Goal: Transaction & Acquisition: Purchase product/service

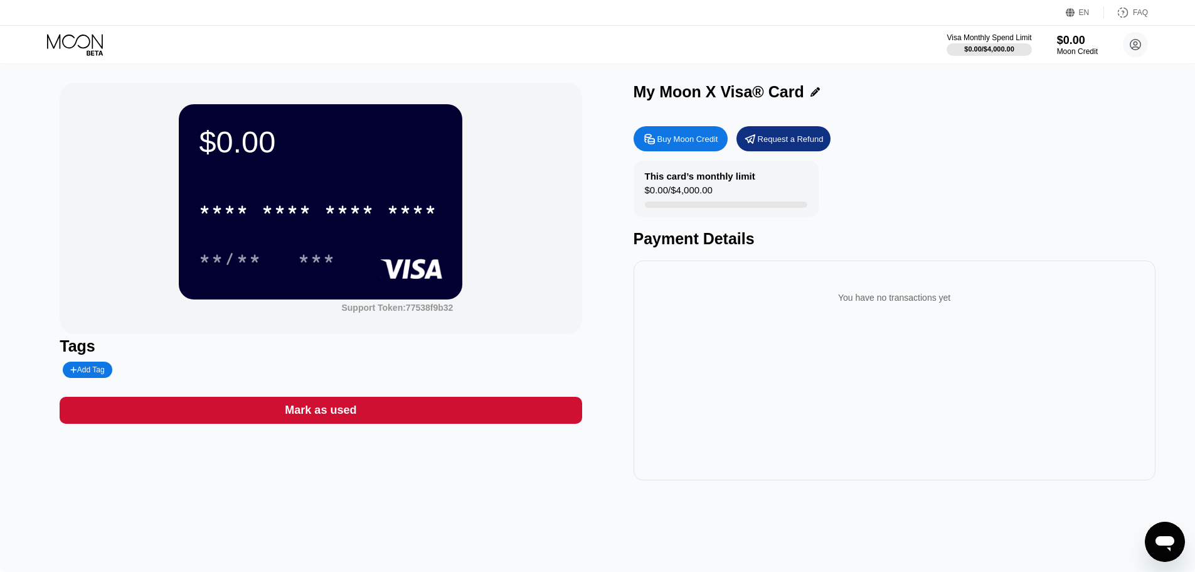
click at [679, 138] on div "Buy Moon Credit" at bounding box center [688, 139] width 61 height 11
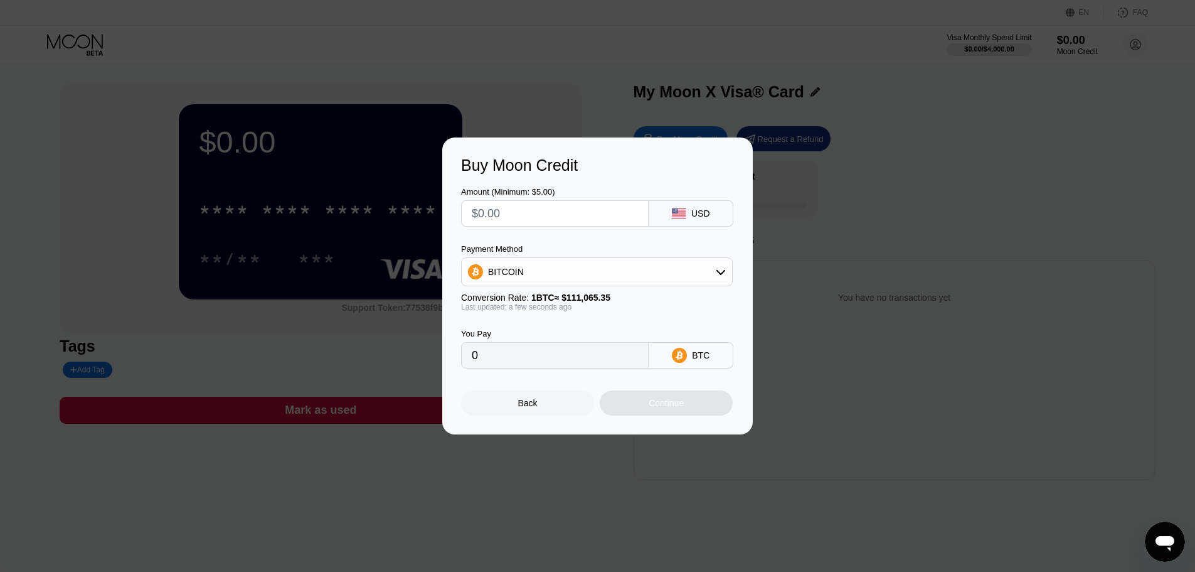
click at [656, 273] on div "BITCOIN" at bounding box center [597, 271] width 270 height 25
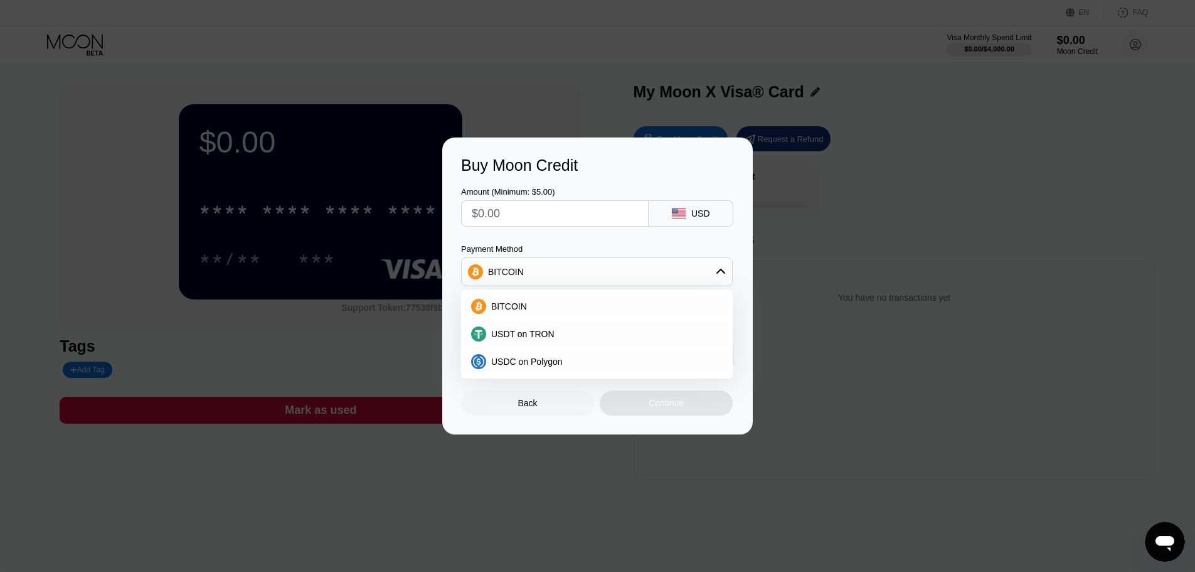
click at [870, 260] on div "Buy Moon Credit Amount (Minimum: $5.00) USD Payment Method BITCOIN BITCOIN USDT…" at bounding box center [597, 285] width 1195 height 297
click at [823, 220] on div "Buy Moon Credit Amount (Minimum: $5.00) USD Payment Method BITCOIN BITCOIN USDT…" at bounding box center [597, 285] width 1195 height 297
click at [413, 140] on div "Buy Moon Credit Amount (Minimum: $5.00) USD Payment Method BITCOIN BITCOIN USDT…" at bounding box center [597, 285] width 1195 height 297
click at [351, 152] on div "Buy Moon Credit Amount (Minimum: $5.00) USD Payment Method BITCOIN BITCOIN USDT…" at bounding box center [597, 285] width 1195 height 297
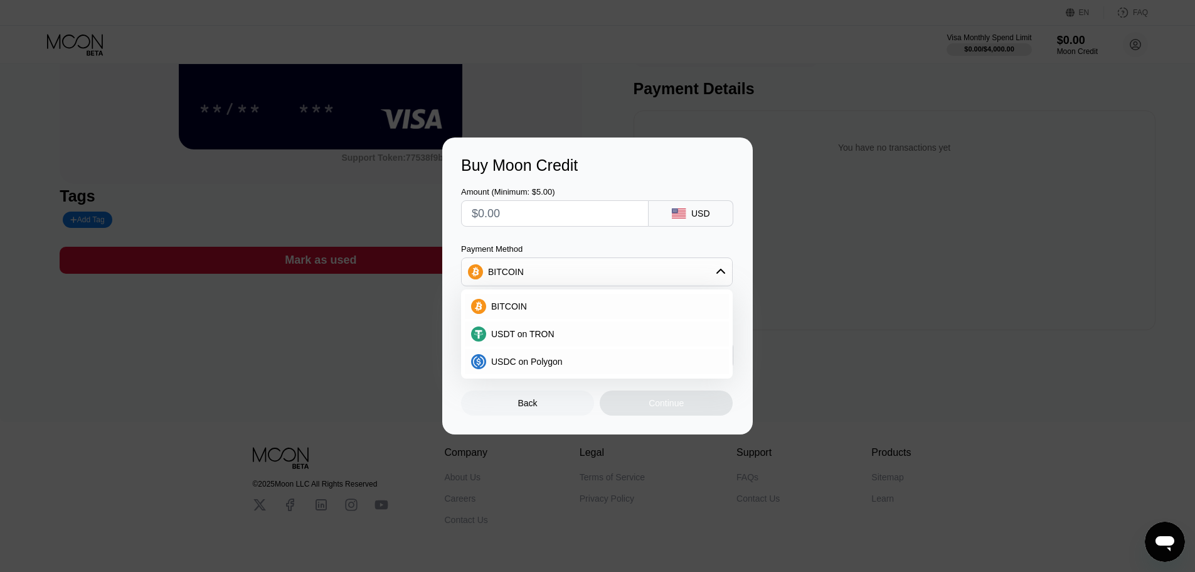
scroll to position [191, 0]
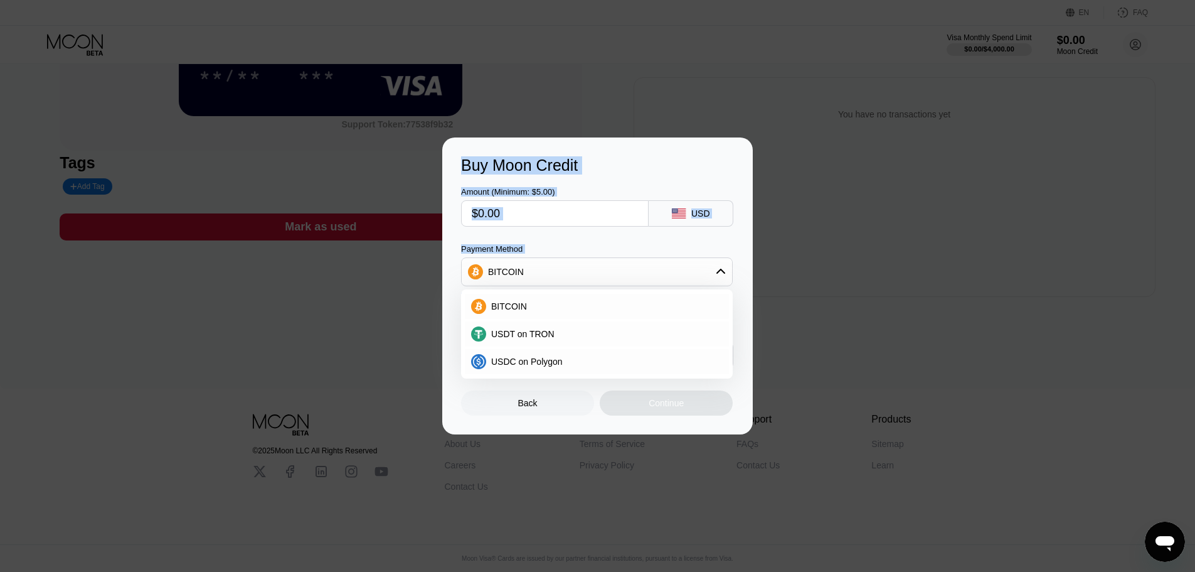
click at [361, 440] on div "Buy Moon Credit Amount (Minimum: $5.00) USD Payment Method BITCOIN BITCOIN USDT…" at bounding box center [597, 286] width 1195 height 572
click at [543, 405] on div "Back" at bounding box center [527, 402] width 133 height 25
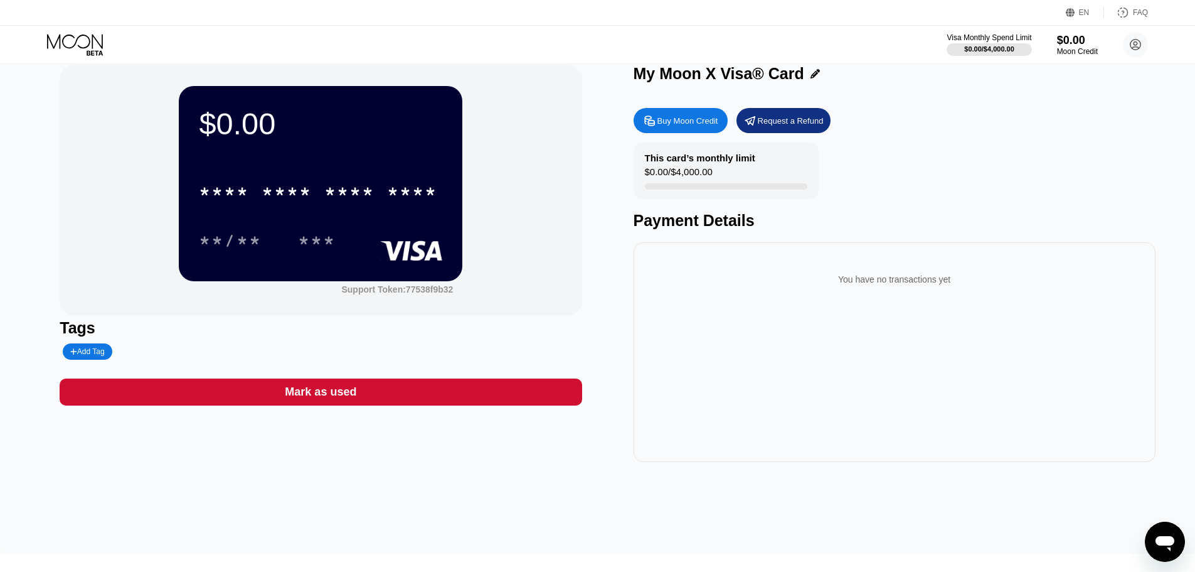
scroll to position [0, 0]
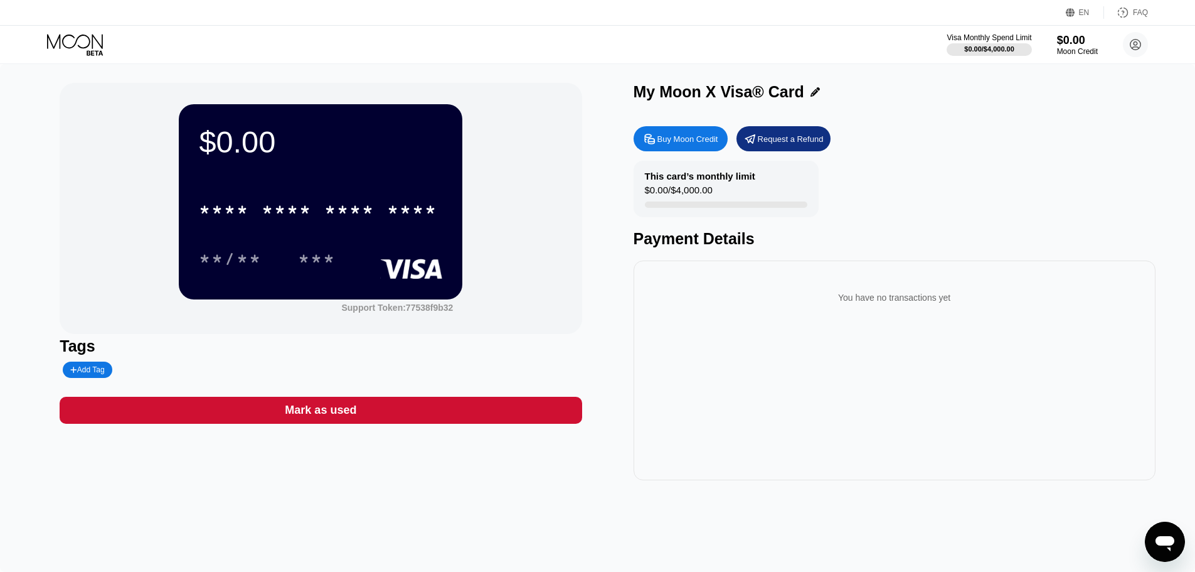
drag, startPoint x: 664, startPoint y: 180, endPoint x: 707, endPoint y: 183, distance: 43.4
click at [708, 181] on div "$0.00 * * * * * * * * * * * * **** **/** *** Support Token: 77538f9b32 Tags Add…" at bounding box center [598, 281] width 1076 height 397
click at [698, 196] on div "$0.00 / $4,000.00" at bounding box center [679, 192] width 68 height 17
click at [1127, 42] on circle at bounding box center [1135, 44] width 25 height 25
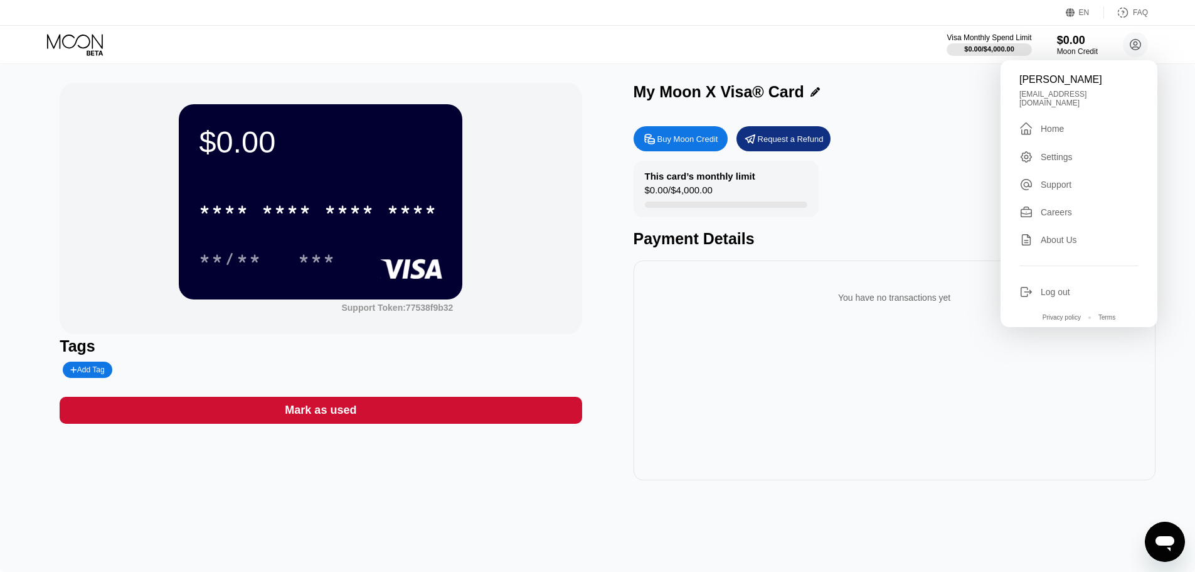
click at [1050, 184] on div "Support" at bounding box center [1056, 184] width 31 height 10
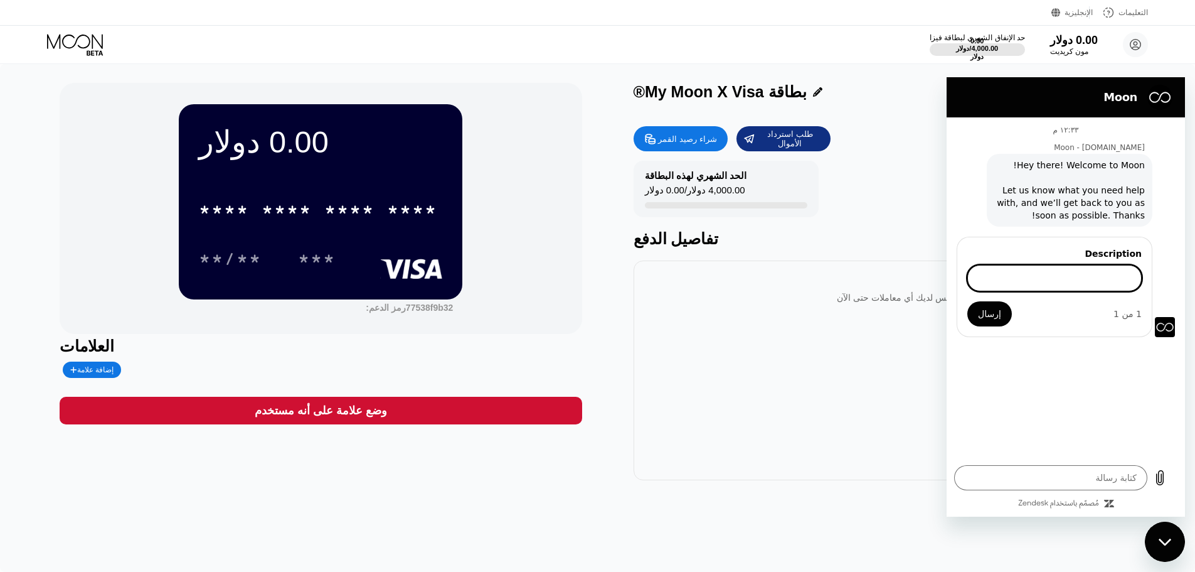
click at [1060, 279] on input "Description" at bounding box center [1054, 278] width 174 height 26
click at [834, 219] on div "الحد الشهري لهذه البطاقة 0.00 دولار / 4,000.00 دولار تفاصيل الدفع" at bounding box center [895, 204] width 522 height 87
click at [757, 146] on div "طلب استرداد الأموال" at bounding box center [790, 139] width 68 height 20
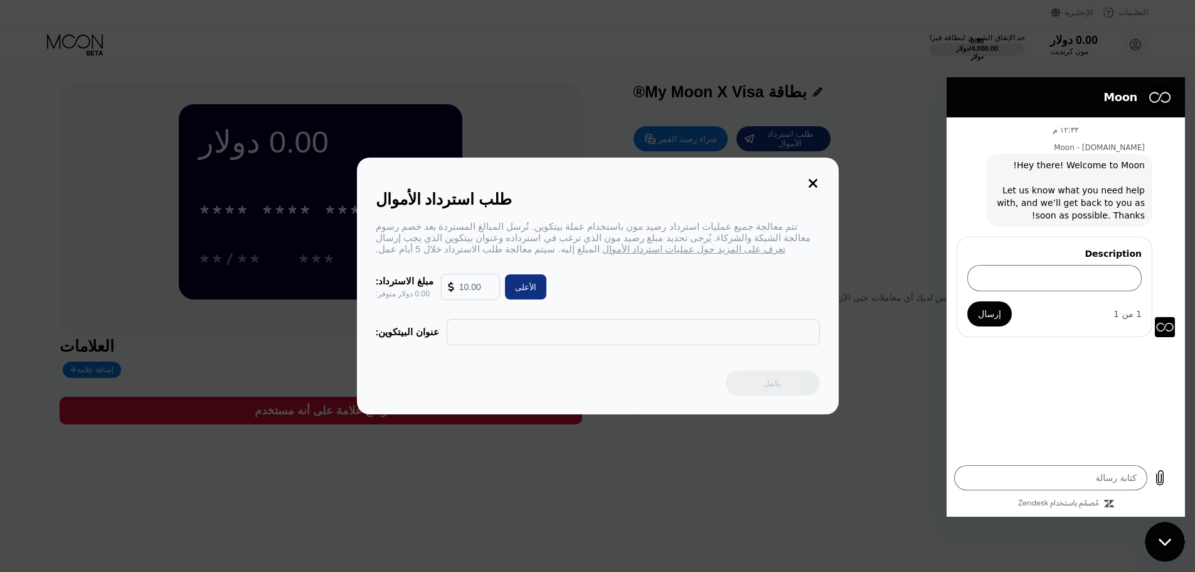
click at [811, 179] on icon at bounding box center [813, 183] width 9 height 9
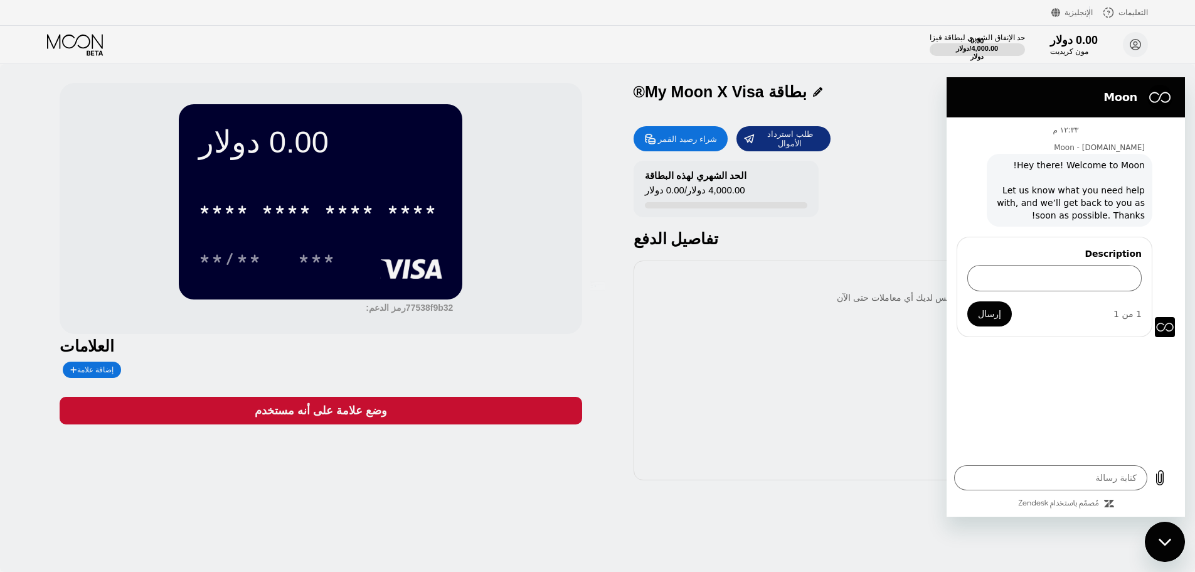
click at [664, 134] on div at bounding box center [602, 286] width 1205 height 572
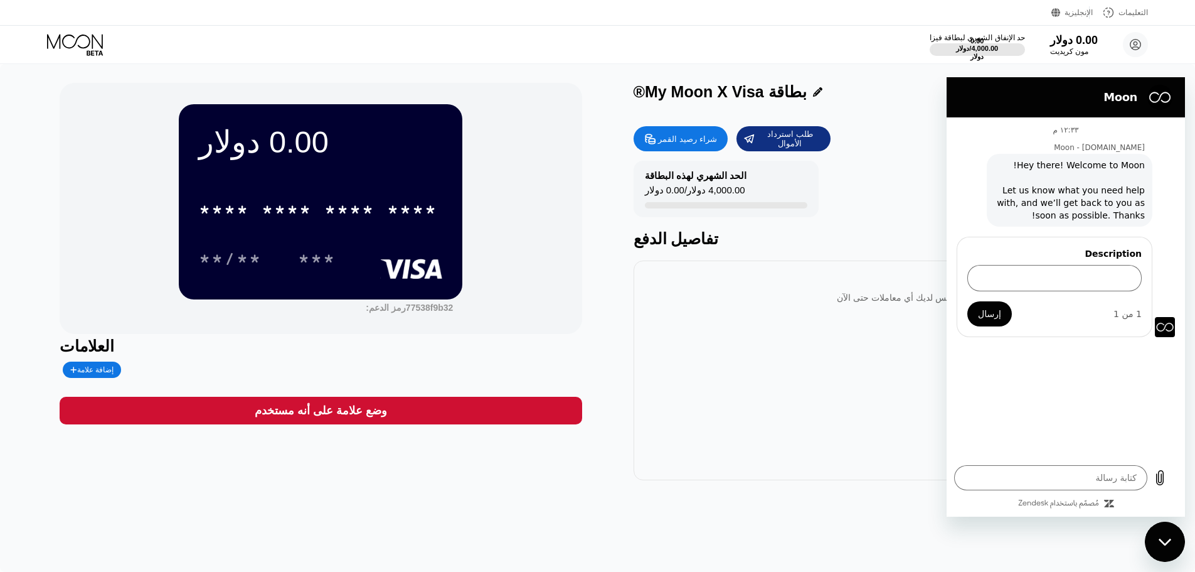
click at [669, 142] on font "شراء رصيد القمر" at bounding box center [687, 138] width 58 height 9
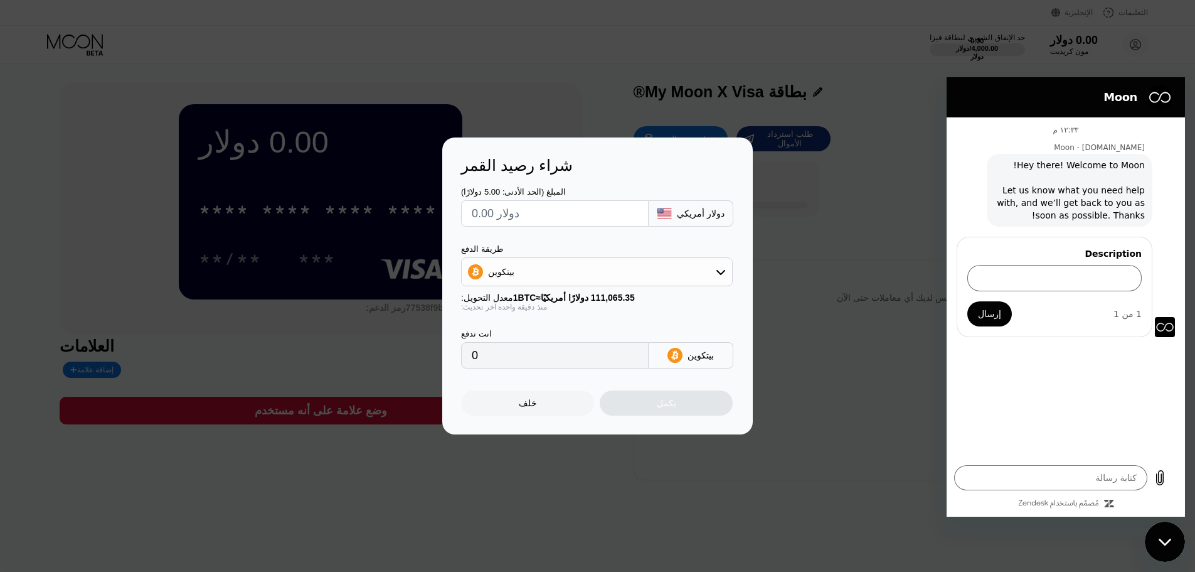
click at [599, 274] on div "بيتكوين" at bounding box center [597, 271] width 270 height 25
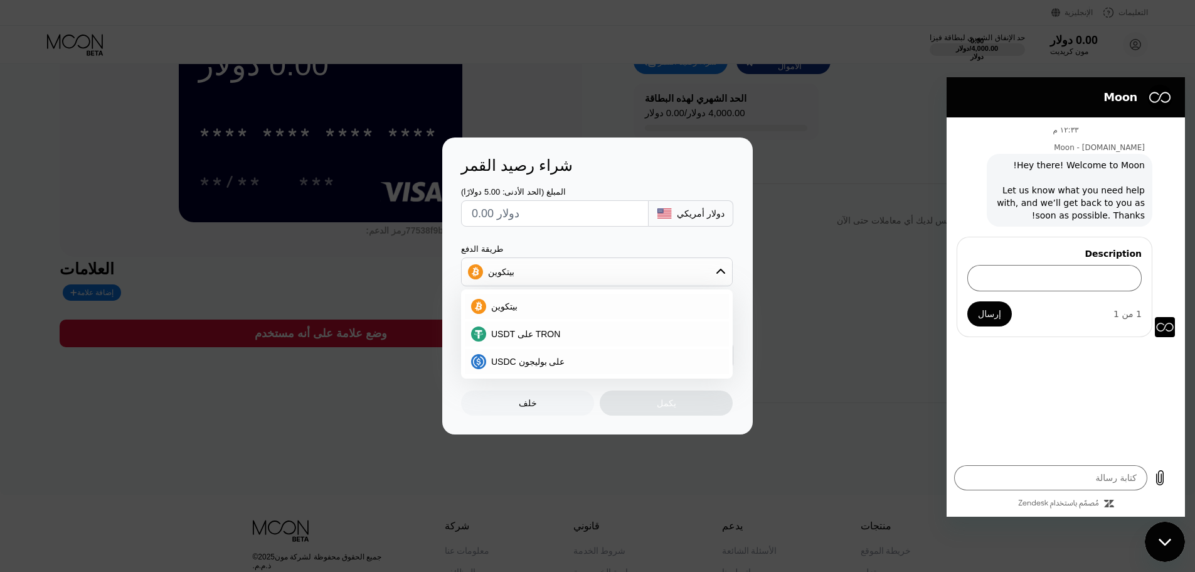
scroll to position [188, 0]
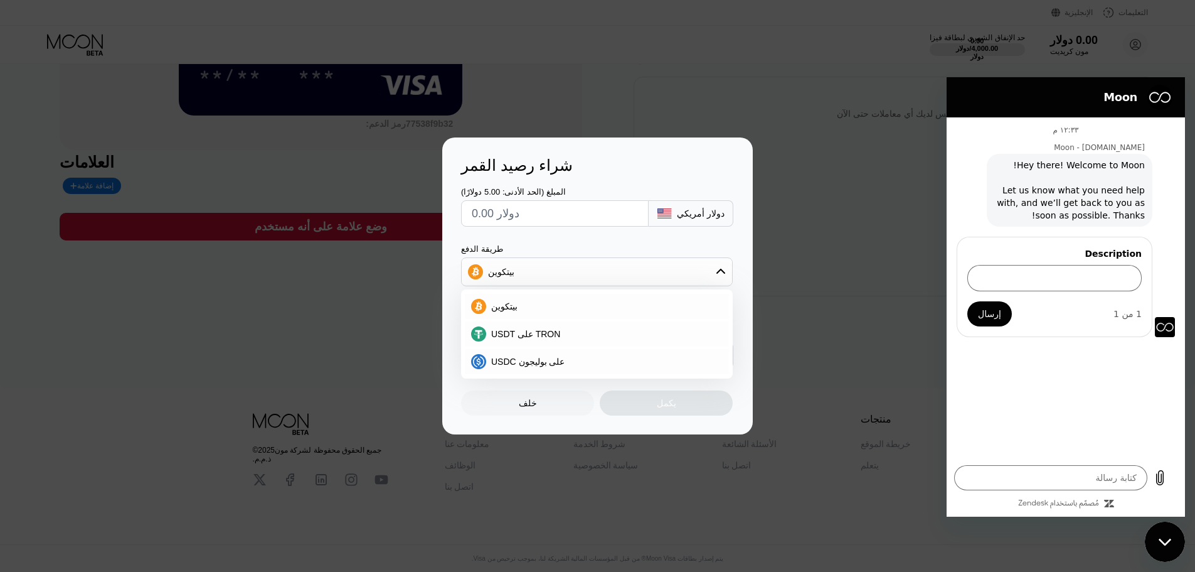
click at [846, 275] on div "شراء رصيد القمر المبلغ (الحد الأدنى: 5.00 دولارًا) دولار أمريكي طريقة الدفع بيت…" at bounding box center [597, 285] width 1195 height 297
click at [538, 414] on div "خلف" at bounding box center [527, 402] width 133 height 25
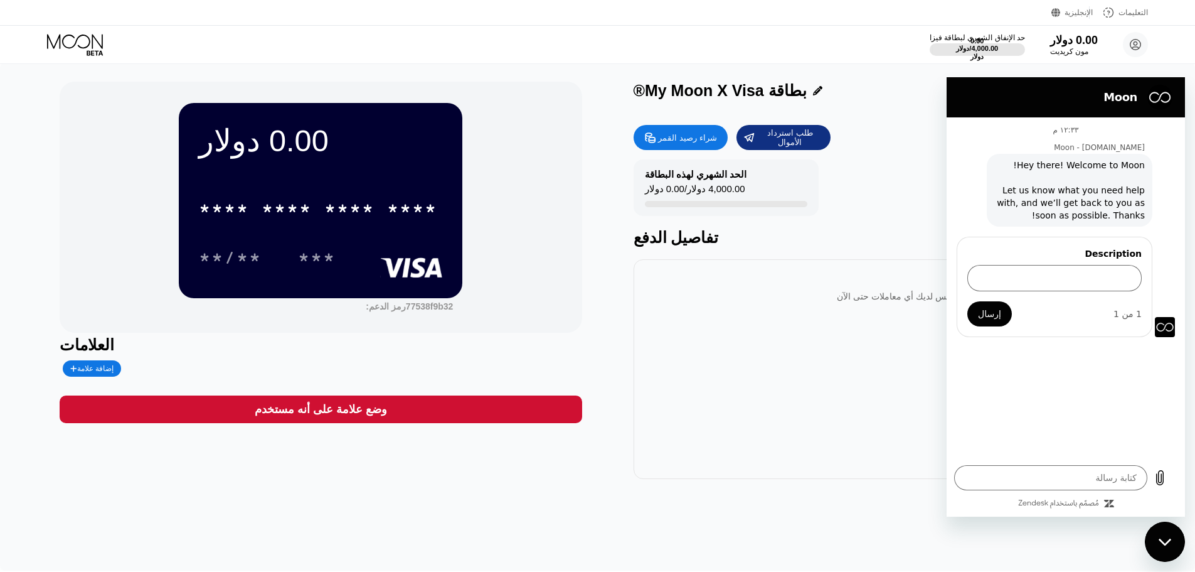
scroll to position [0, 0]
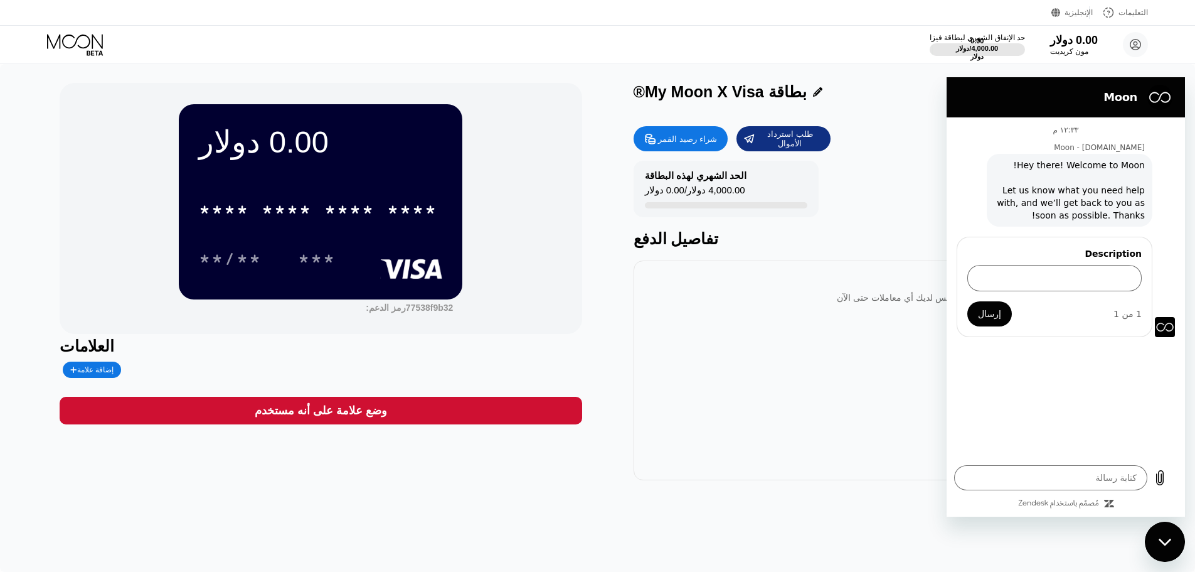
click at [688, 161] on div "شراء رصيد القمر طلب استرداد الأموال الحد الشهري لهذه البطاقة 0.00 دولار / 4,000…" at bounding box center [895, 300] width 522 height 360
click at [925, 76] on div "0.00 دولار * * * * * * * * * * * * **** **/** *** رمز الدعم: 77538f9b32 العلاما…" at bounding box center [597, 318] width 1195 height 508
click at [1073, 23] on div "الإنجليزية لغة حدد عنصرًا يحفظ التعليمات" at bounding box center [597, 13] width 1195 height 26
click at [1069, 40] on font "0.00 دولار" at bounding box center [1074, 40] width 49 height 13
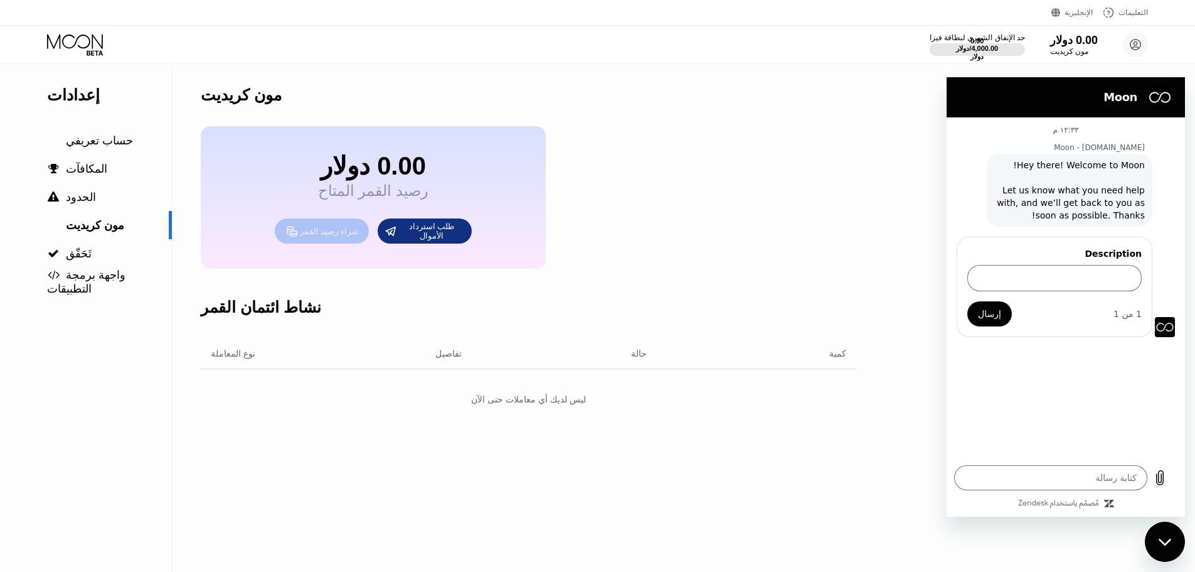
click at [333, 236] on font "شراء رصيد القمر" at bounding box center [329, 230] width 58 height 9
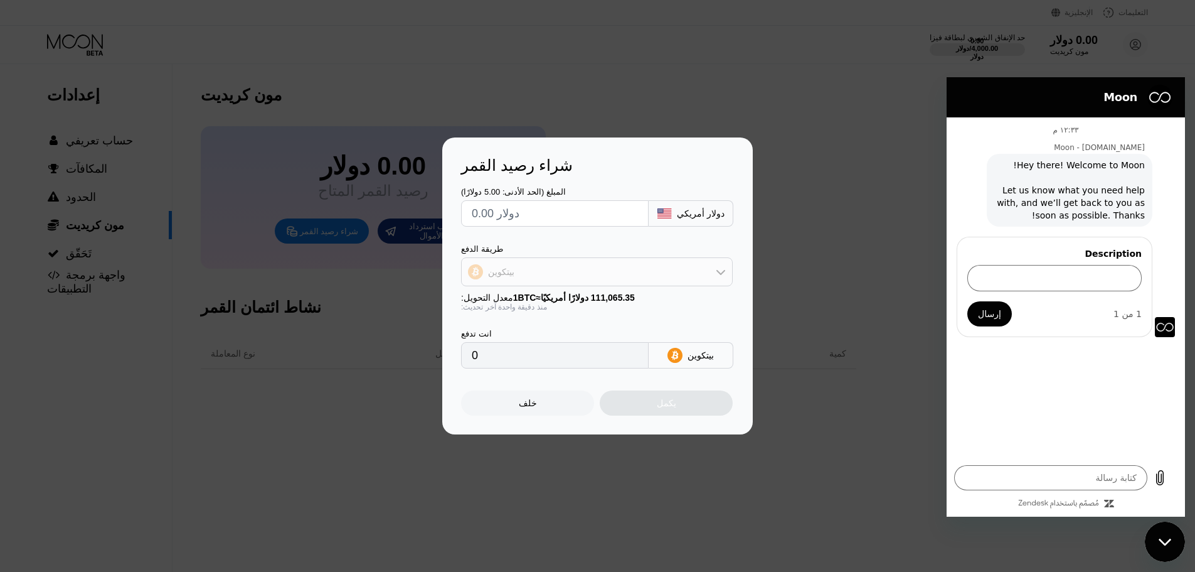
click at [575, 271] on div "بيتكوين" at bounding box center [597, 271] width 270 height 25
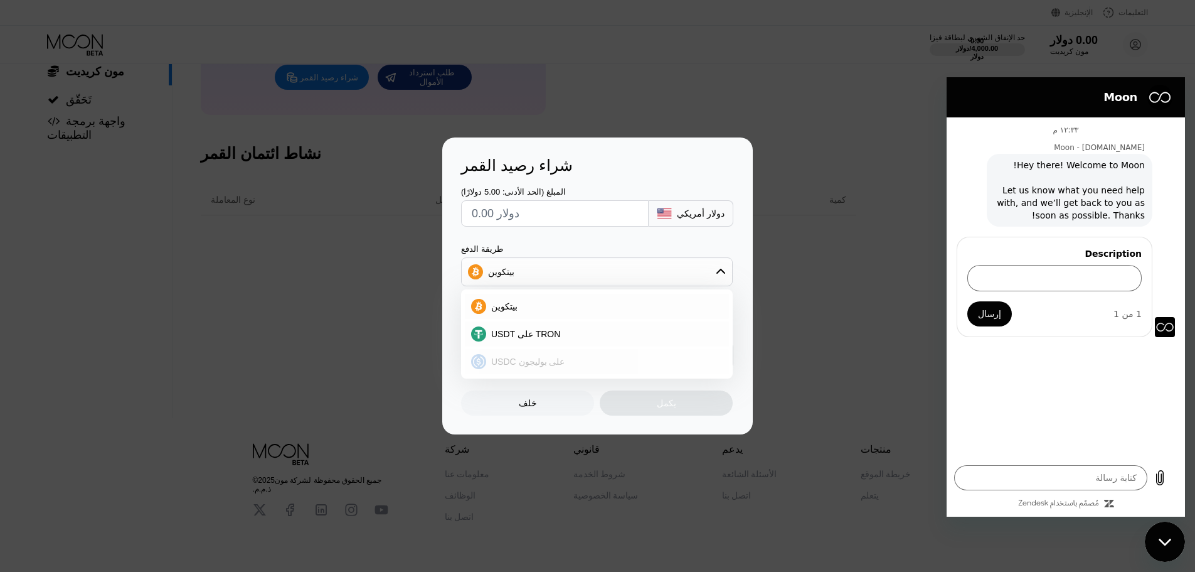
scroll to position [188, 0]
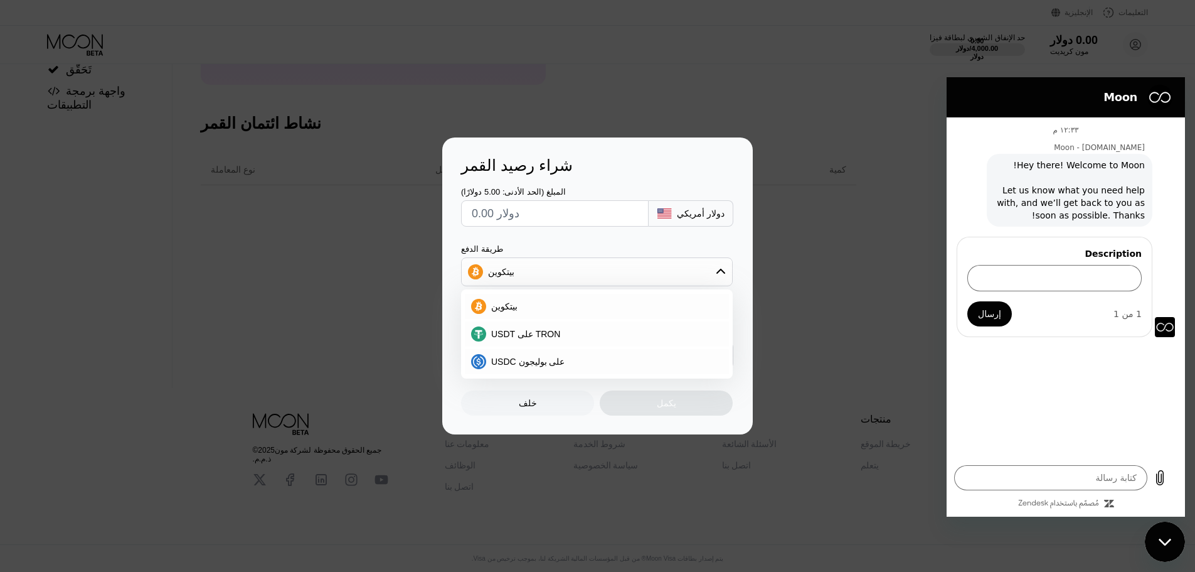
click at [321, 309] on div "شراء رصيد القمر المبلغ (الحد الأدنى: 5.00 دولارًا) دولار أمريكي طريقة الدفع بيت…" at bounding box center [597, 285] width 1195 height 297
click at [326, 282] on div "شراء رصيد القمر المبلغ (الحد الأدنى: 5.00 دولارًا) دولار أمريكي طريقة الدفع بيت…" at bounding box center [597, 285] width 1195 height 297
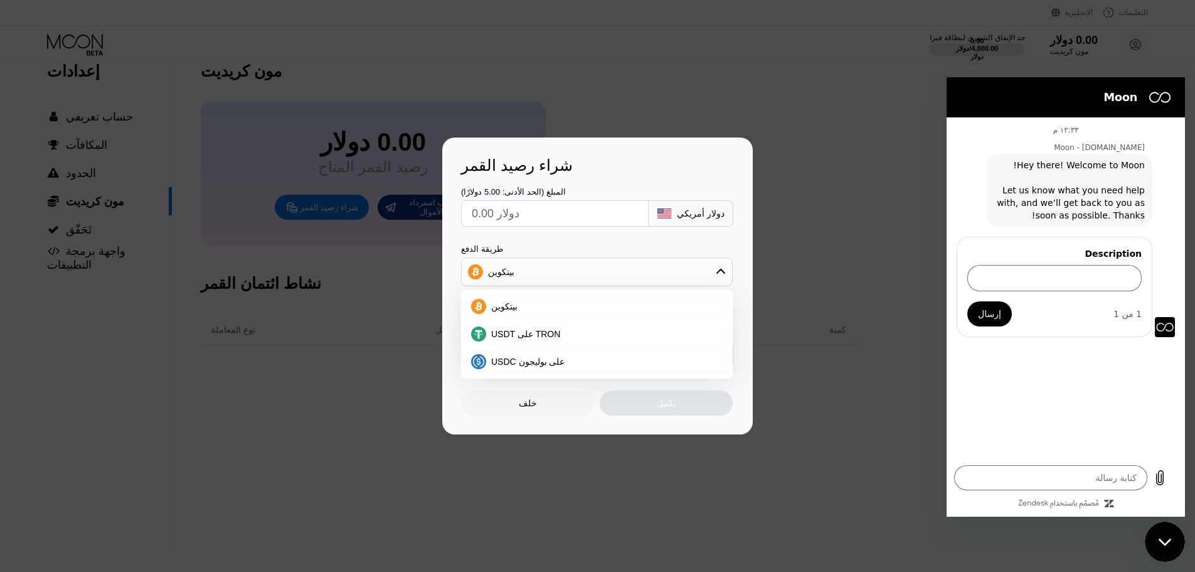
scroll to position [0, 0]
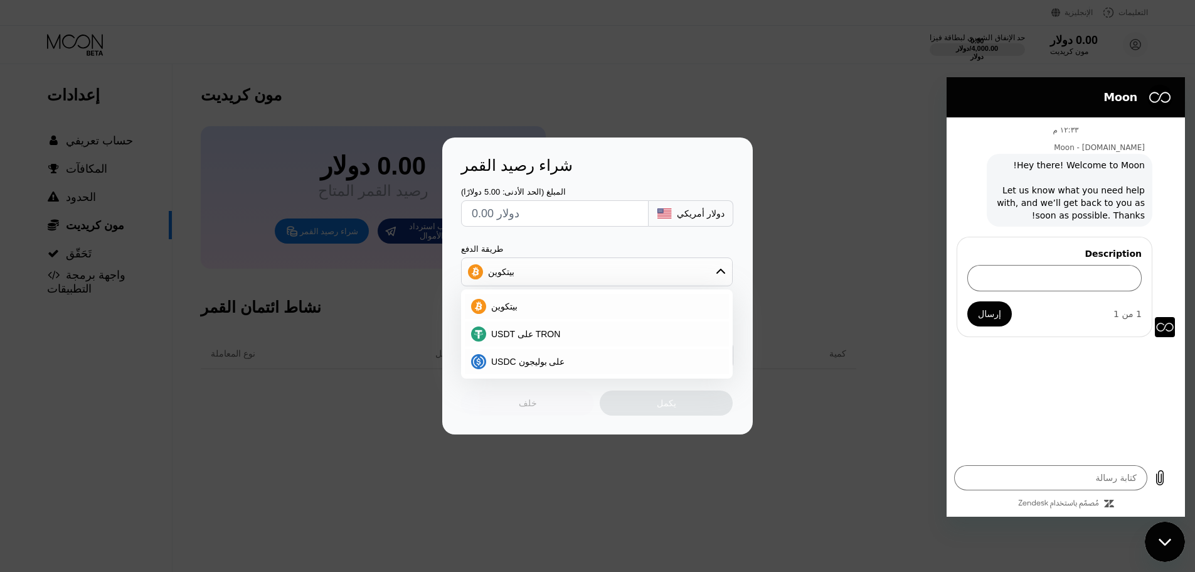
click at [527, 403] on font "خلف" at bounding box center [528, 403] width 18 height 10
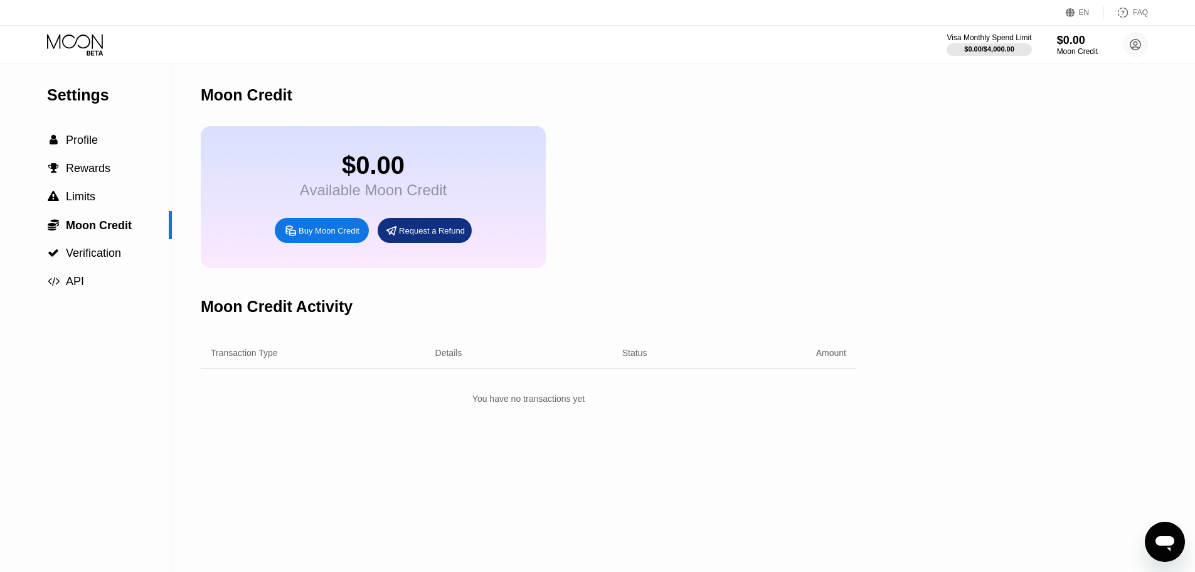
drag, startPoint x: 294, startPoint y: 97, endPoint x: 181, endPoint y: 97, distance: 112.3
click at [181, 97] on div "Settings  Profile  Rewards  Limits  Moon Credit  Verification  API Moon C…" at bounding box center [597, 318] width 1195 height 508
drag, startPoint x: 183, startPoint y: 98, endPoint x: 306, endPoint y: 95, distance: 122.4
click at [306, 95] on div "Settings  Profile  Rewards  Limits  Moon Credit  Verification  API Moon C…" at bounding box center [597, 318] width 1195 height 508
drag, startPoint x: 302, startPoint y: 95, endPoint x: 233, endPoint y: 95, distance: 69.0
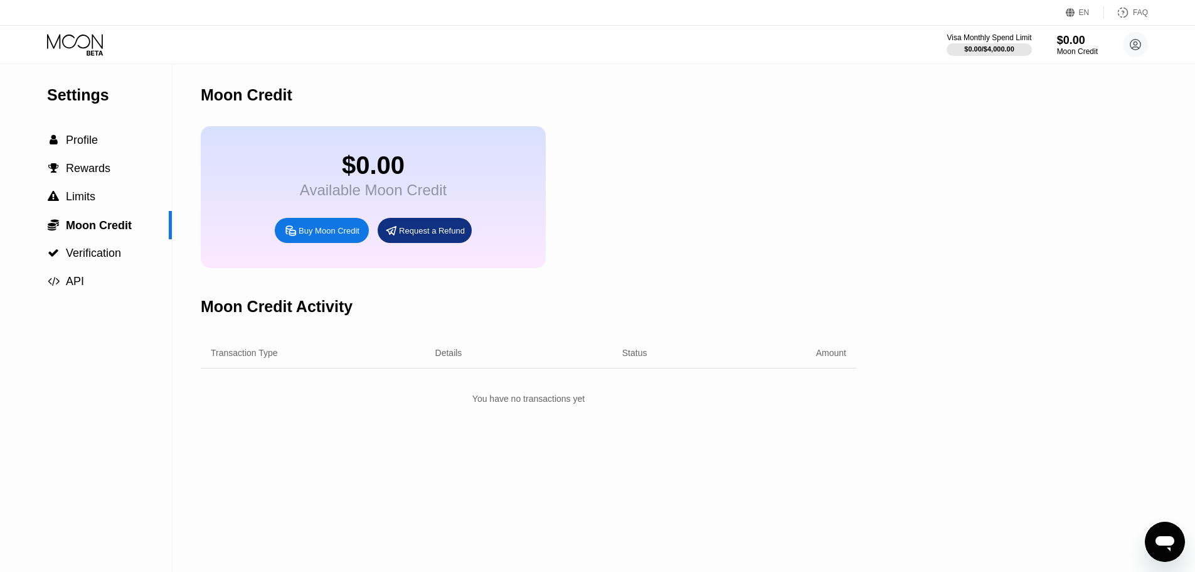
click at [233, 95] on div "Moon Credit" at bounding box center [529, 95] width 656 height 62
click at [331, 236] on div "Buy Moon Credit" at bounding box center [329, 230] width 61 height 11
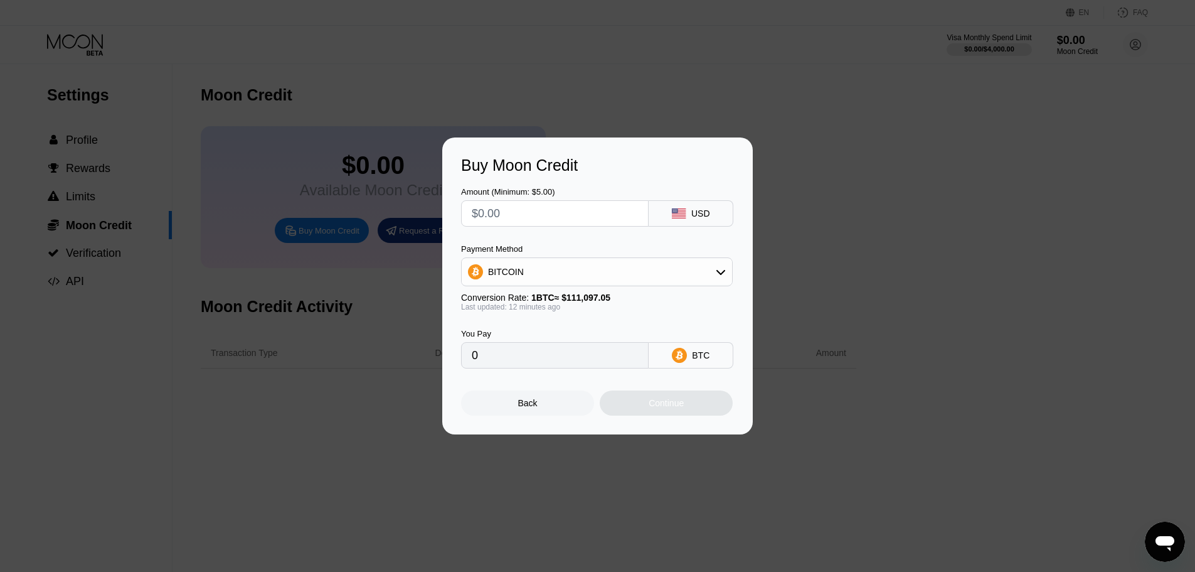
click at [336, 269] on div "Buy Moon Credit Amount (Minimum: $5.00) USD Payment Method BITCOIN Conversion R…" at bounding box center [597, 285] width 1195 height 297
click at [604, 278] on div "BITCOIN" at bounding box center [597, 271] width 270 height 25
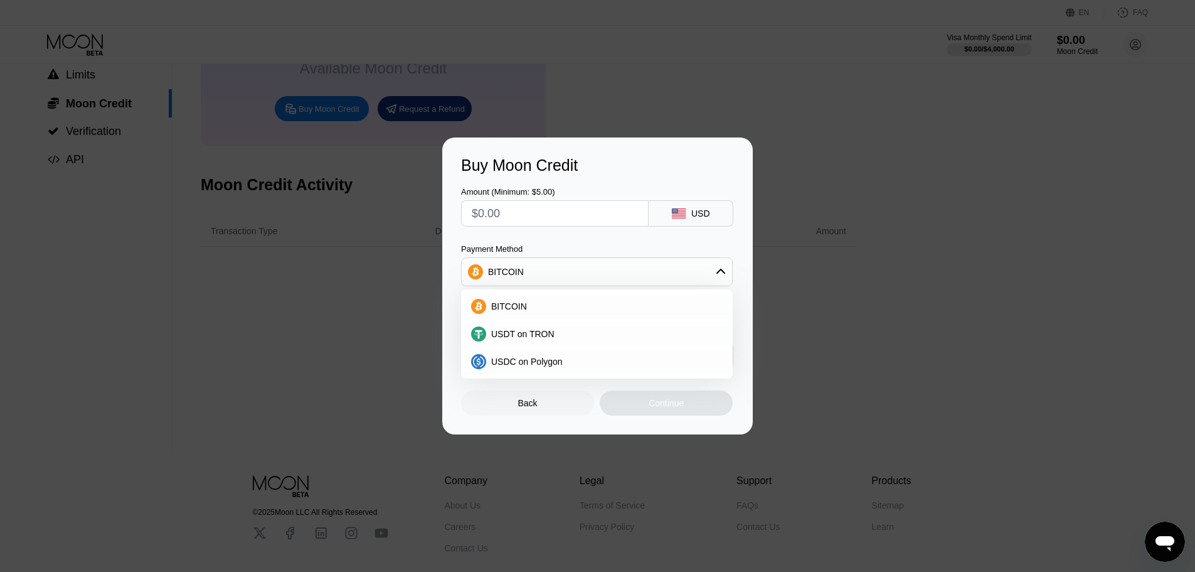
scroll to position [191, 0]
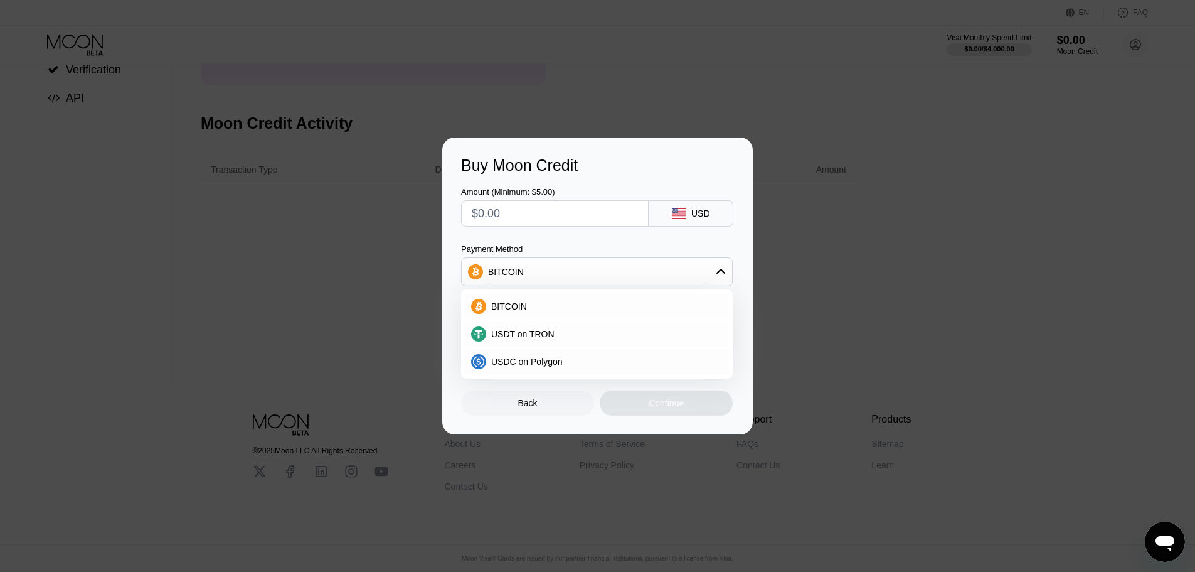
click at [310, 333] on div "Buy Moon Credit Amount (Minimum: $5.00) USD Payment Method BITCOIN BITCOIN USDT…" at bounding box center [597, 285] width 1195 height 297
click at [295, 201] on div "Buy Moon Credit Amount (Minimum: $5.00) USD Payment Method BITCOIN BITCOIN USDT…" at bounding box center [597, 285] width 1195 height 297
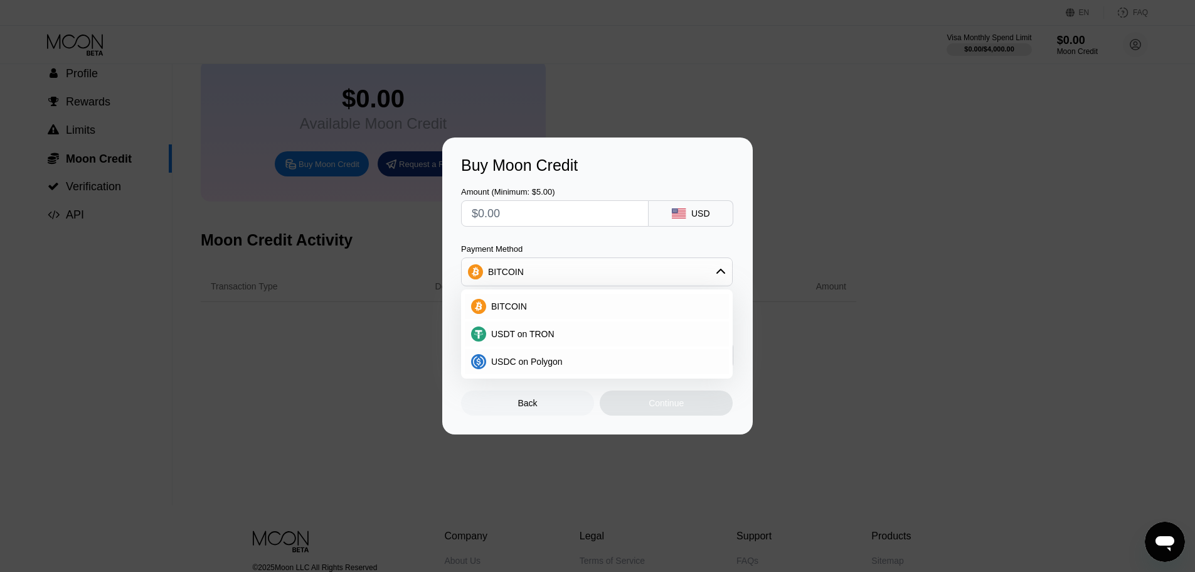
scroll to position [0, 0]
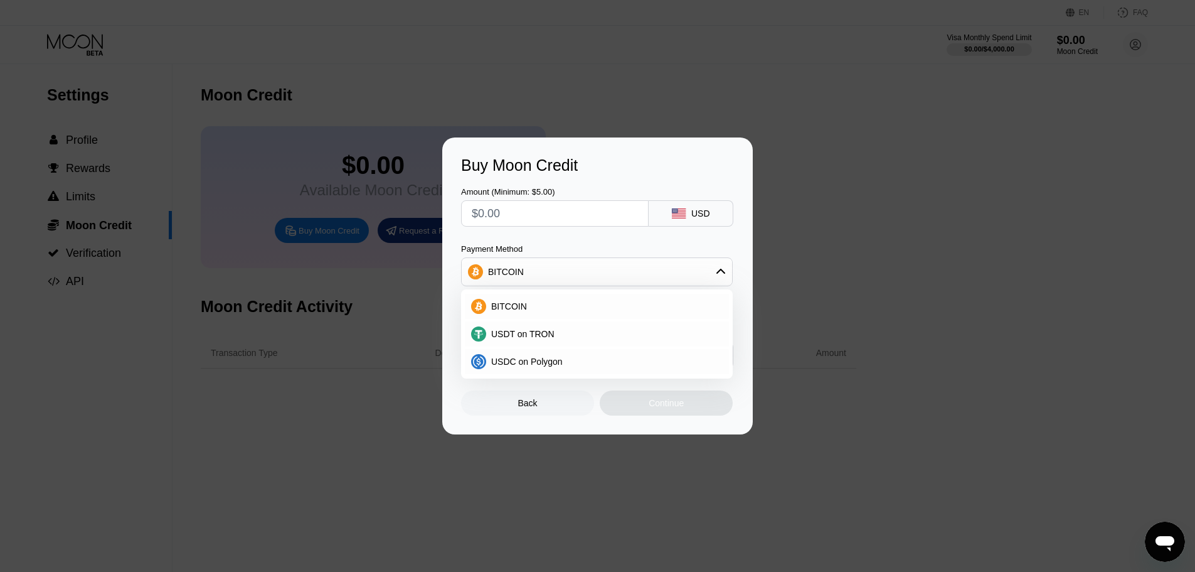
click at [540, 403] on div "Back" at bounding box center [527, 402] width 133 height 25
